Goal: Contribute content: Contribute content

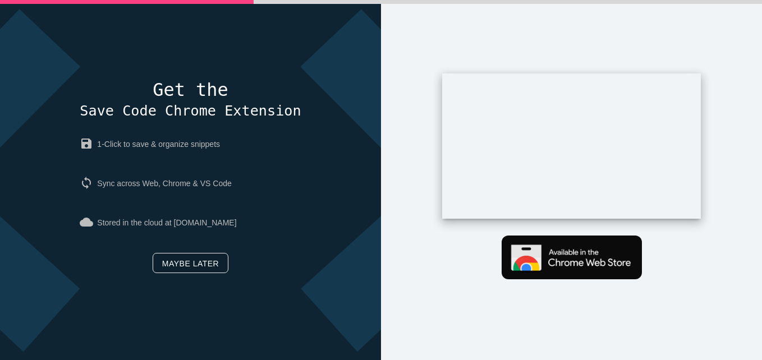
click at [180, 263] on link "Maybe later" at bounding box center [191, 263] width 76 height 20
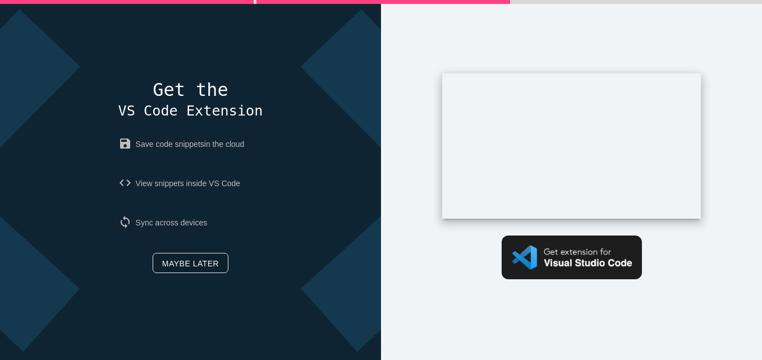
click at [205, 258] on link "Maybe later" at bounding box center [191, 263] width 76 height 20
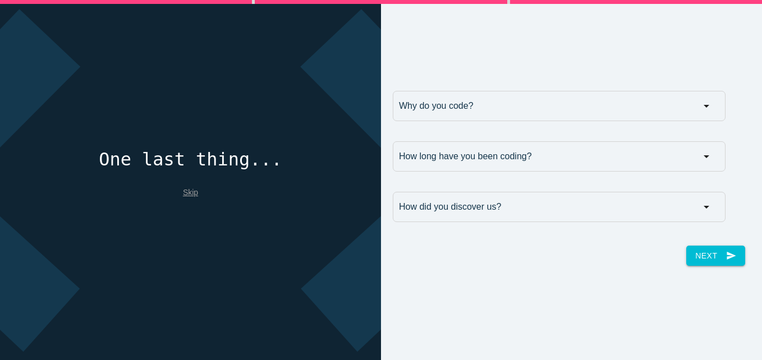
click at [188, 188] on link "Skip" at bounding box center [190, 192] width 15 height 9
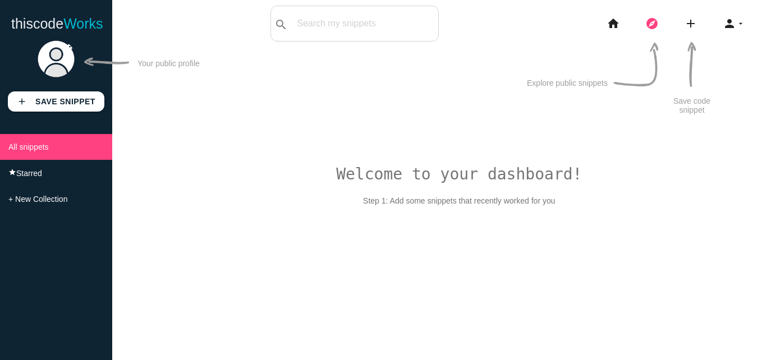
click at [646, 17] on icon "explore" at bounding box center [651, 24] width 13 height 36
click at [57, 51] on img at bounding box center [55, 58] width 39 height 39
click at [614, 24] on icon "home" at bounding box center [613, 24] width 13 height 36
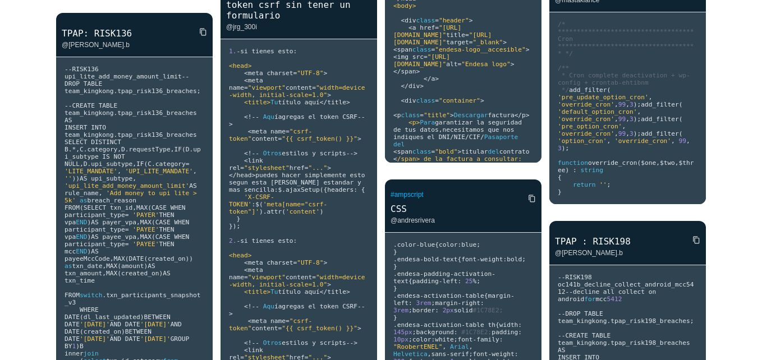
scroll to position [2249, 0]
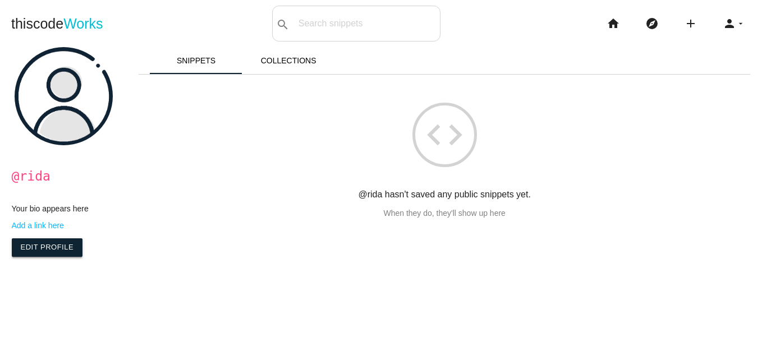
click at [22, 246] on link "Edit Profile" at bounding box center [47, 247] width 71 height 18
click at [296, 66] on link "Collections" at bounding box center [288, 60] width 93 height 27
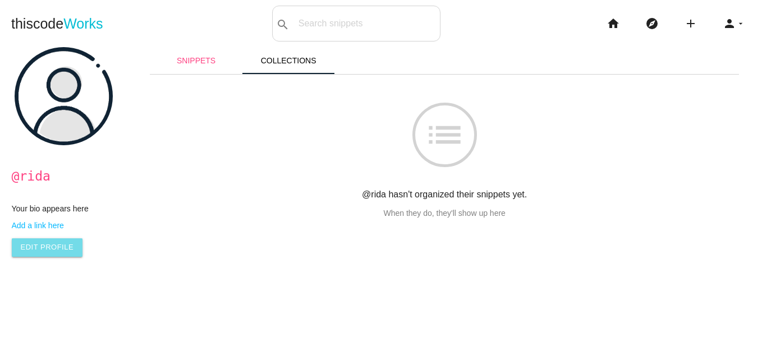
click at [209, 67] on link "Snippets" at bounding box center [196, 60] width 93 height 27
click at [723, 23] on icon "person" at bounding box center [729, 24] width 13 height 36
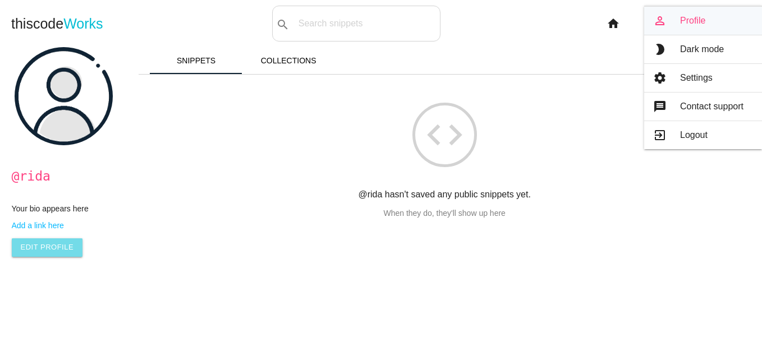
click at [679, 30] on link "person_outline Profile" at bounding box center [703, 21] width 118 height 28
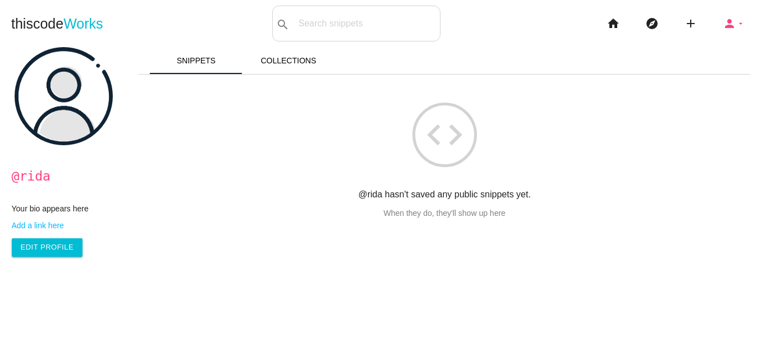
click at [736, 22] on icon "arrow_drop_down" at bounding box center [740, 24] width 9 height 36
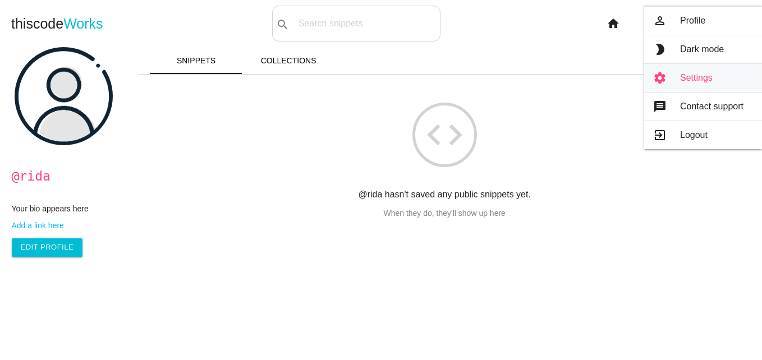
click at [691, 81] on link "settings Settings" at bounding box center [703, 78] width 118 height 28
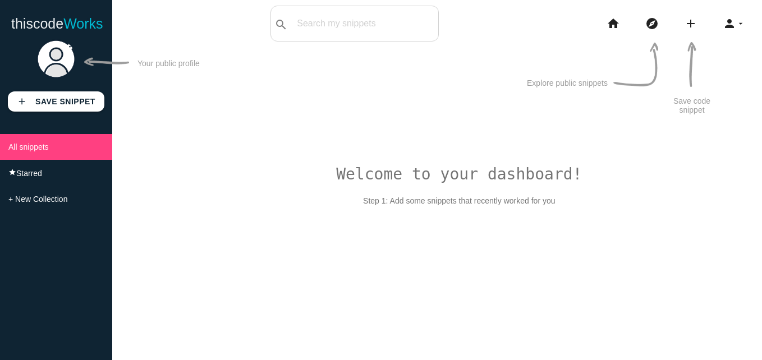
click at [471, 291] on div "Welcome to your dashboard! Step 1: Add some snippets that recently worked for y…" at bounding box center [437, 216] width 650 height 360
click at [441, 203] on div "Welcome to your dashboard! Step 1: Add some snippets that recently worked for y…" at bounding box center [437, 216] width 650 height 360
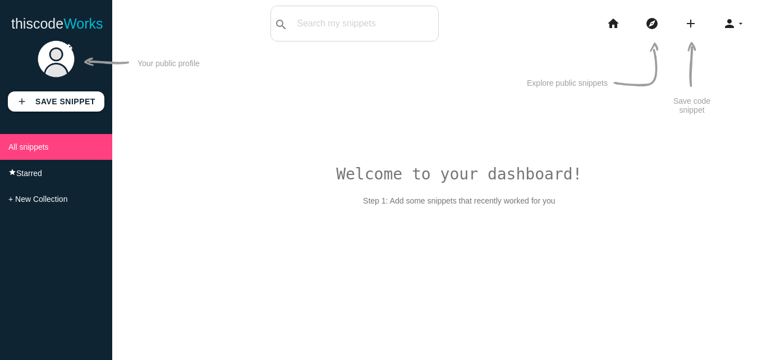
click at [384, 198] on div "Welcome to your dashboard! Step 1: Add some snippets that recently worked for y…" at bounding box center [437, 216] width 650 height 360
click at [613, 25] on icon "home" at bounding box center [613, 24] width 13 height 36
click at [62, 103] on b "Save Snippet" at bounding box center [65, 101] width 60 height 9
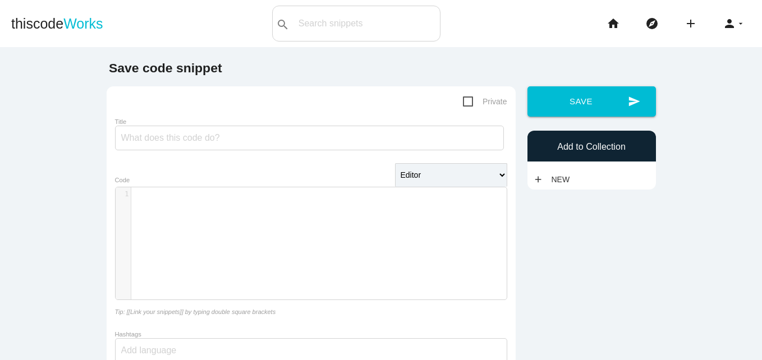
scroll to position [3, 0]
click at [270, 201] on div "​ x 1 ​" at bounding box center [323, 194] width 384 height 14
click at [330, 137] on input "Title" at bounding box center [309, 138] width 389 height 25
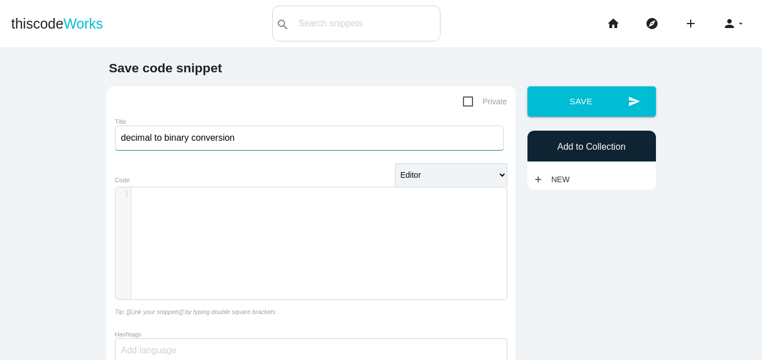
type input "decimal to binary conversion"
click at [441, 177] on select "Editor HTML Editor Javascript Editor PHP Editor Python Editor" at bounding box center [451, 175] width 112 height 24
click at [286, 219] on div "​ x 1 ​" at bounding box center [320, 251] width 408 height 129
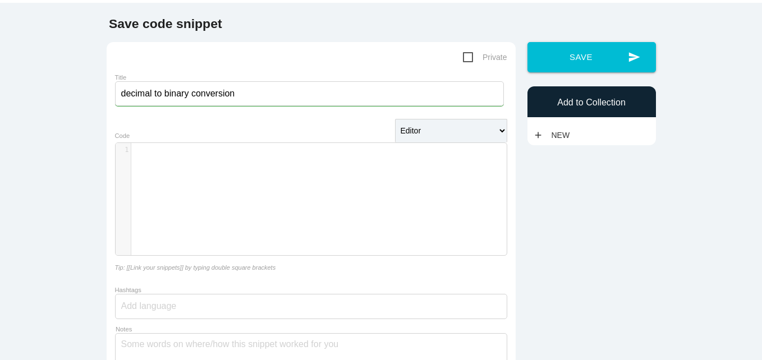
scroll to position [44, 0]
click at [411, 142] on select "Editor HTML Editor Javascript Editor PHP Editor Python Editor" at bounding box center [451, 132] width 112 height 24
click at [394, 148] on pre "​" at bounding box center [323, 151] width 384 height 10
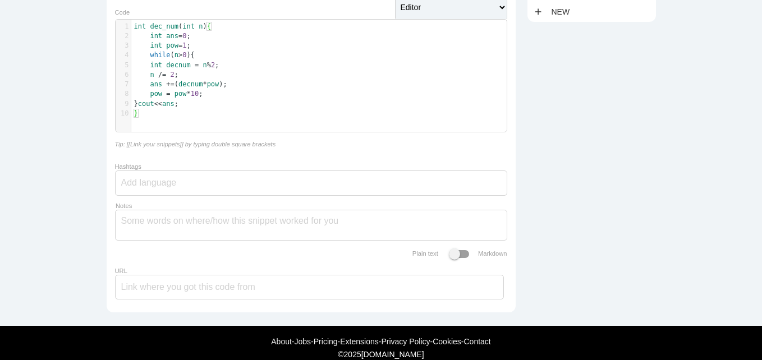
scroll to position [168, 0]
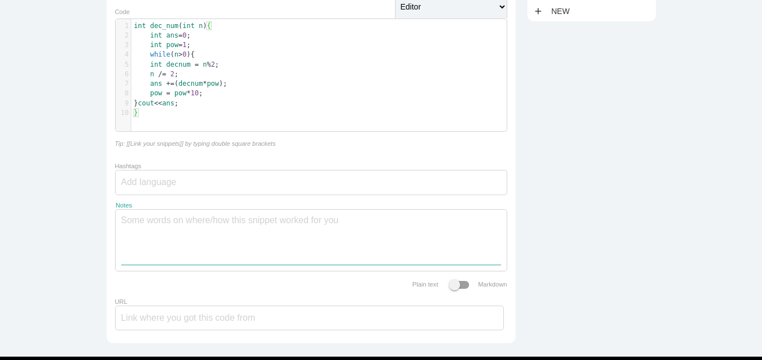
click at [288, 231] on textarea "Notes" at bounding box center [311, 237] width 380 height 55
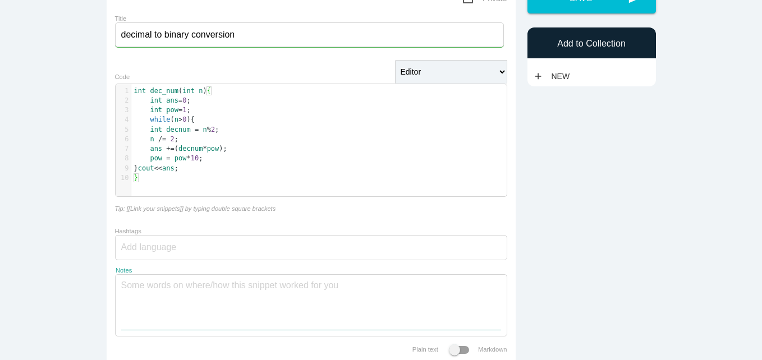
scroll to position [0, 0]
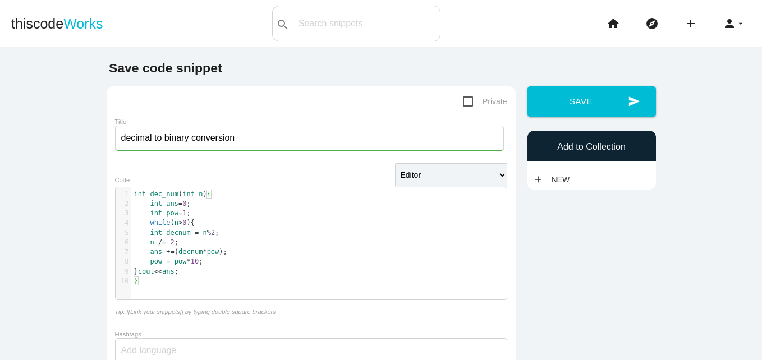
click at [522, 258] on div "Save code snippet Private Title decimal to binary conversion Editor HTML Editor…" at bounding box center [380, 290] width 561 height 458
click at [595, 155] on div "Add to Collection" at bounding box center [591, 146] width 128 height 31
click at [557, 177] on link "add New" at bounding box center [554, 179] width 43 height 20
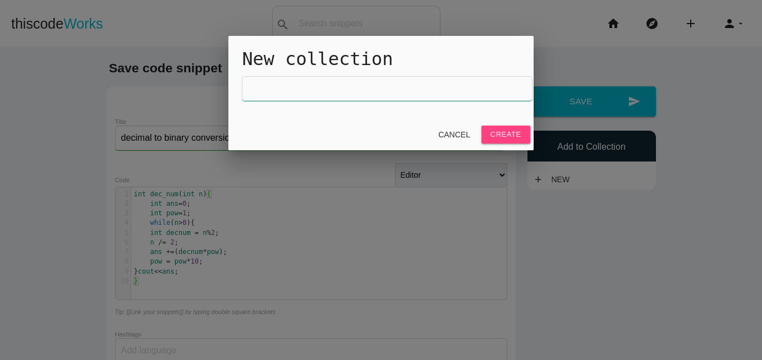
click at [376, 95] on input "text" at bounding box center [387, 88] width 290 height 25
type input "Binary Number System"
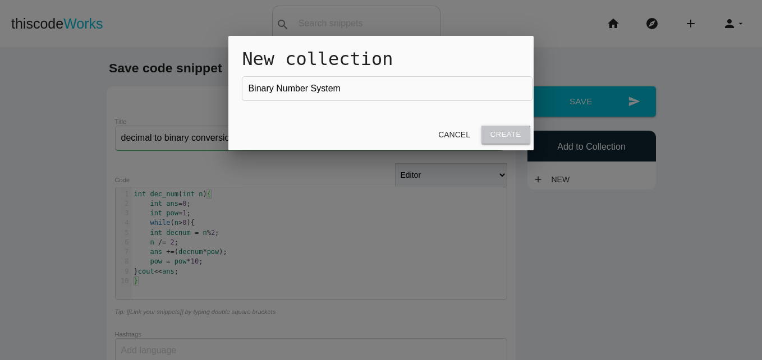
click at [494, 142] on link "Create" at bounding box center [505, 135] width 49 height 18
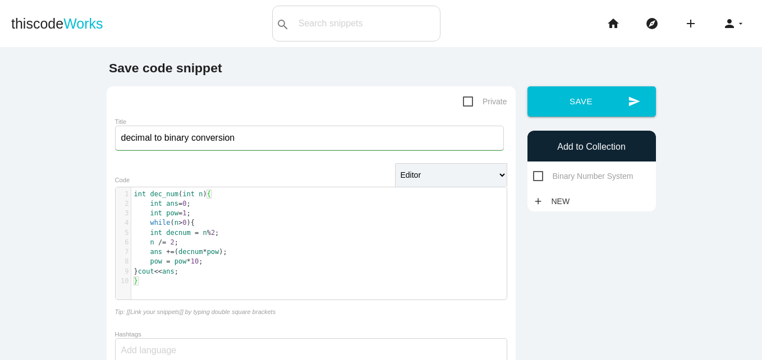
click at [559, 174] on span "Binary Number System" at bounding box center [583, 176] width 100 height 14
click at [540, 174] on input "Binary Number System" at bounding box center [536, 172] width 7 height 7
checkbox input "true"
click at [463, 99] on span "Private" at bounding box center [485, 102] width 44 height 14
click at [463, 99] on input "Private" at bounding box center [466, 98] width 7 height 7
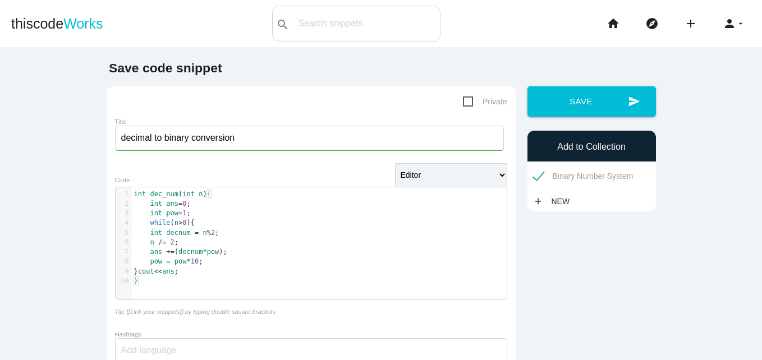
checkbox input "true"
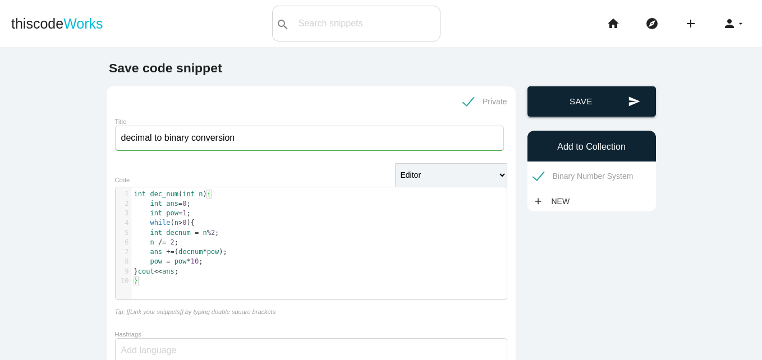
click at [559, 99] on button "send Save" at bounding box center [591, 101] width 128 height 30
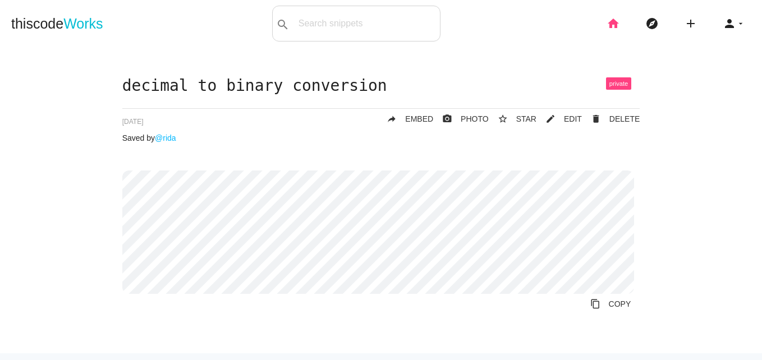
click at [607, 25] on icon "home" at bounding box center [613, 24] width 13 height 36
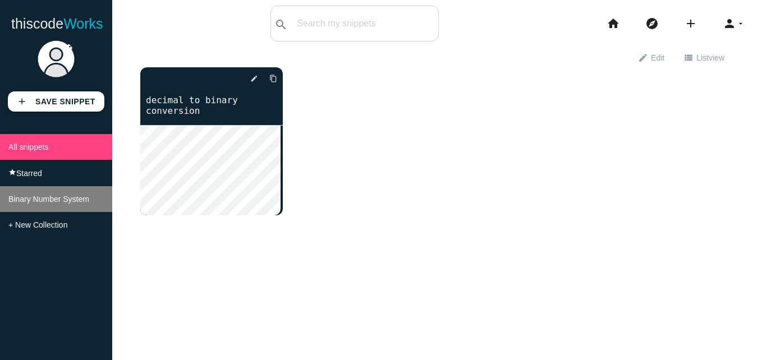
click at [49, 200] on span "Binary Number System" at bounding box center [48, 199] width 81 height 9
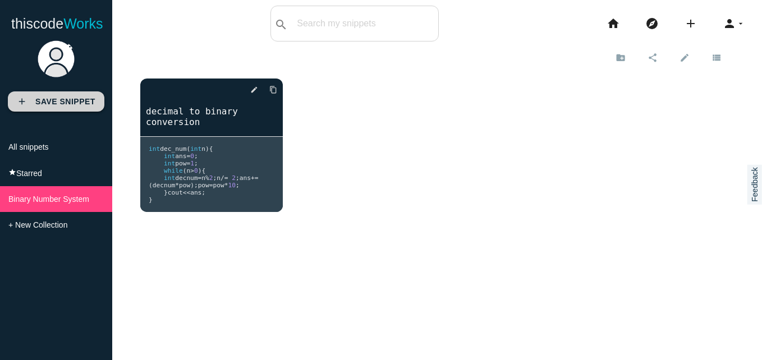
click at [74, 109] on link "add Save Snippet" at bounding box center [56, 101] width 97 height 20
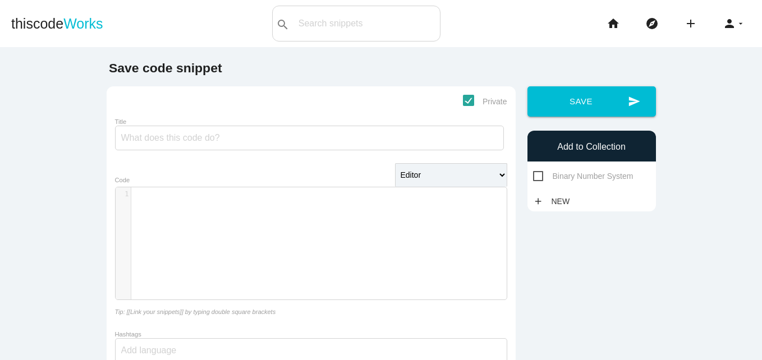
scroll to position [3, 0]
click at [245, 199] on pre "​" at bounding box center [323, 195] width 384 height 10
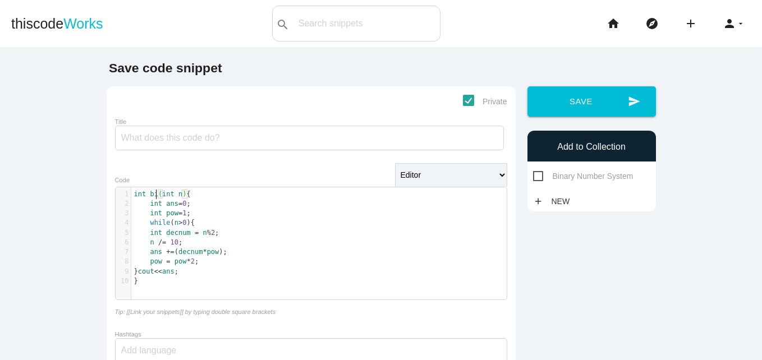
scroll to position [3, 9]
type textarea "bin_num"
click at [171, 235] on span "decnum" at bounding box center [178, 233] width 24 height 8
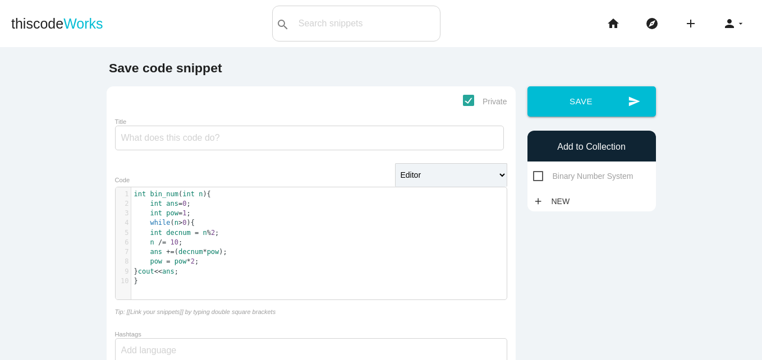
type textarea "dec"
click at [203, 139] on input "Title" at bounding box center [309, 138] width 389 height 25
click at [141, 138] on input "Title" at bounding box center [309, 138] width 389 height 25
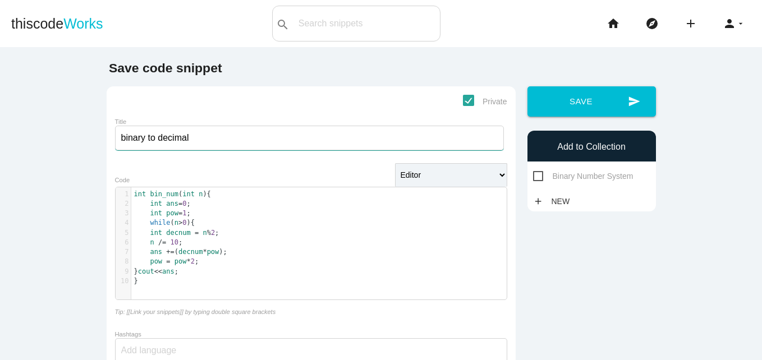
type input "binary to decimal"
click at [537, 176] on span "Binary Number System" at bounding box center [583, 176] width 100 height 14
click at [537, 176] on input "Binary Number System" at bounding box center [536, 172] width 7 height 7
checkbox input "true"
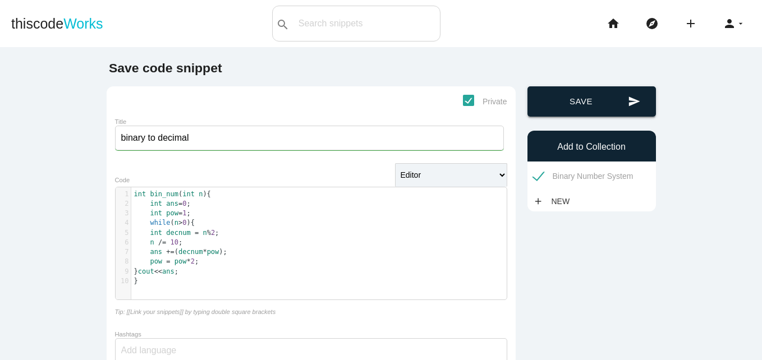
click at [585, 93] on button "send Save" at bounding box center [591, 101] width 128 height 30
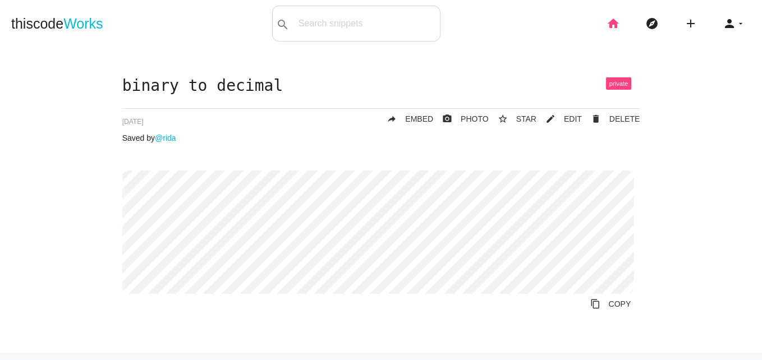
click at [607, 30] on icon "home" at bounding box center [613, 24] width 13 height 36
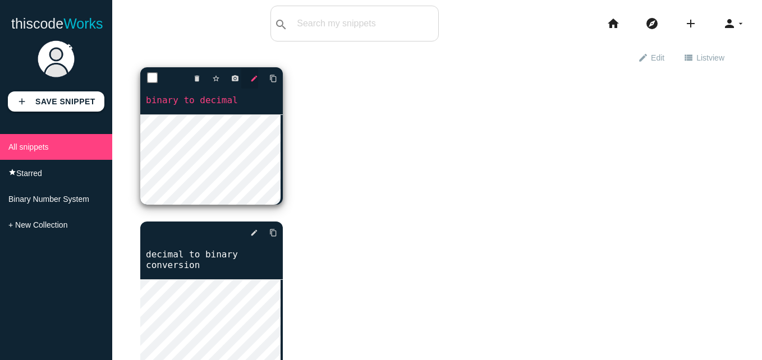
click at [250, 81] on icon "edit" at bounding box center [254, 78] width 8 height 20
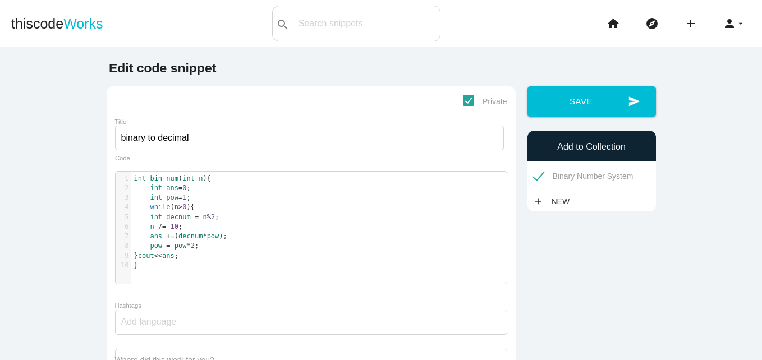
scroll to position [3, 0]
click at [205, 219] on span "int decnum = n % 2 ;" at bounding box center [176, 217] width 85 height 8
type textarea "10"
click at [202, 141] on input "binary to decimal" at bounding box center [309, 138] width 389 height 25
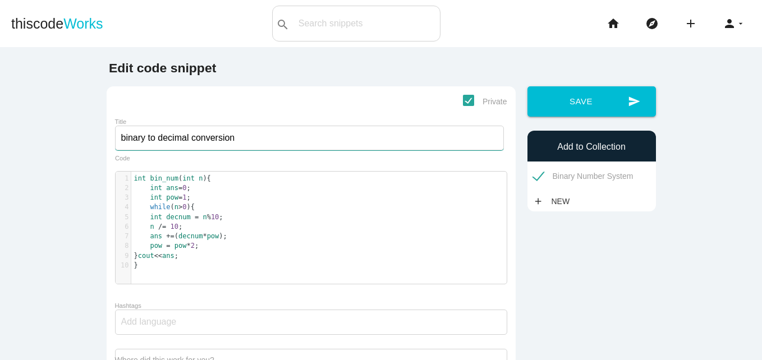
type input "binary to decimal conversion"
click at [168, 218] on span "decnum" at bounding box center [178, 217] width 24 height 8
click at [183, 236] on span "decnum" at bounding box center [190, 236] width 24 height 8
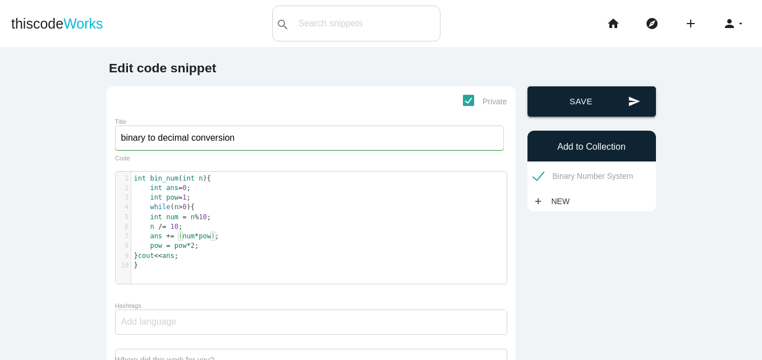
click at [595, 90] on button "send Save" at bounding box center [591, 101] width 128 height 30
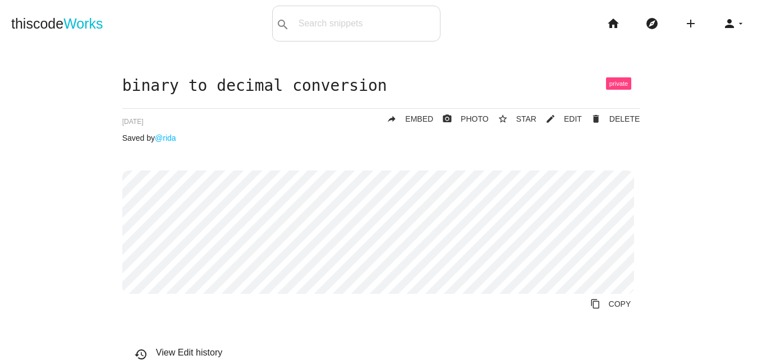
click at [598, 33] on li "home" at bounding box center [617, 24] width 39 height 36
click at [610, 15] on icon "home" at bounding box center [613, 24] width 13 height 36
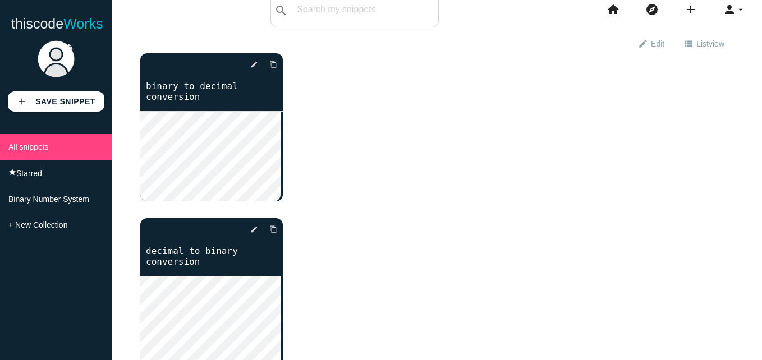
scroll to position [7, 0]
